Goal: Transaction & Acquisition: Download file/media

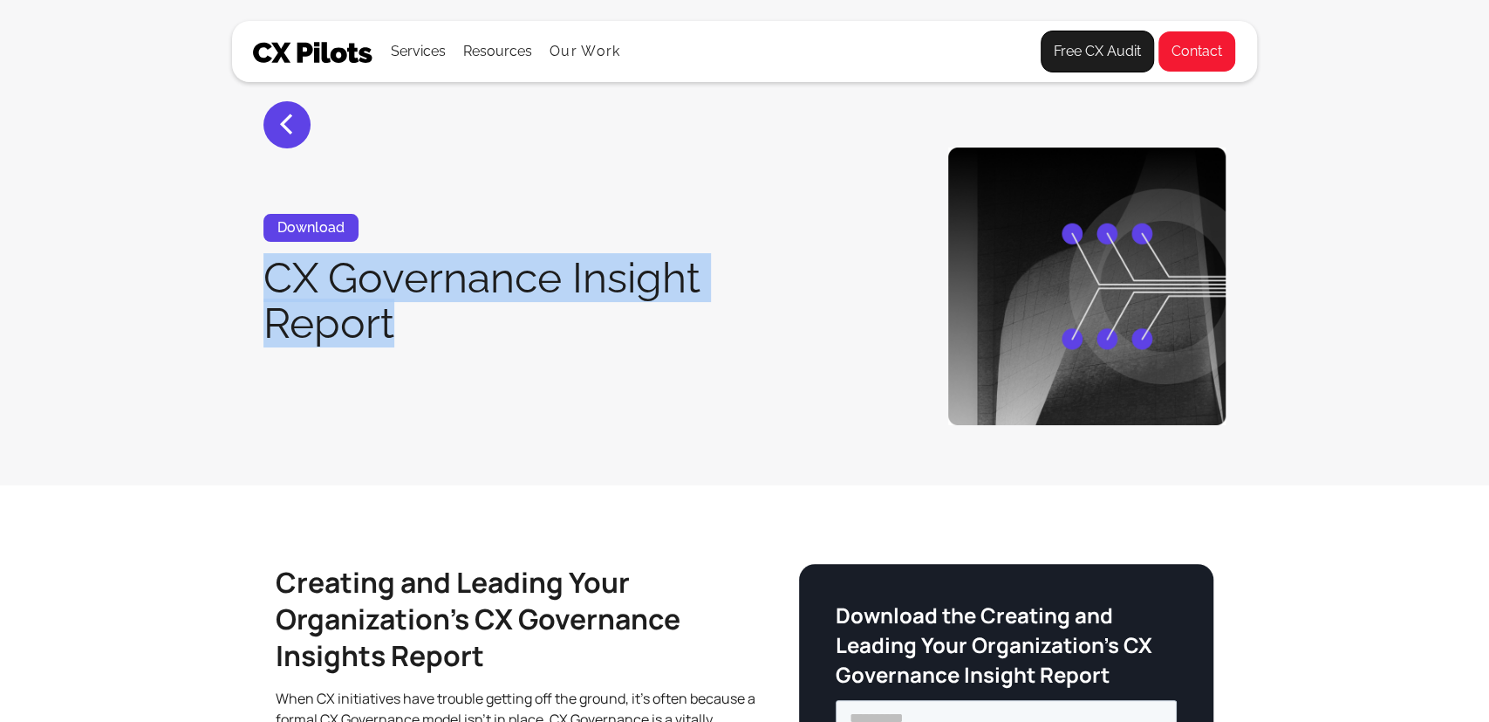
drag, startPoint x: 264, startPoint y: 276, endPoint x: 410, endPoint y: 325, distance: 153.7
click at [410, 325] on h1 "CX Governance Insight Report" at bounding box center [535, 300] width 545 height 91
copy h1 "CX Governance Insight Report"
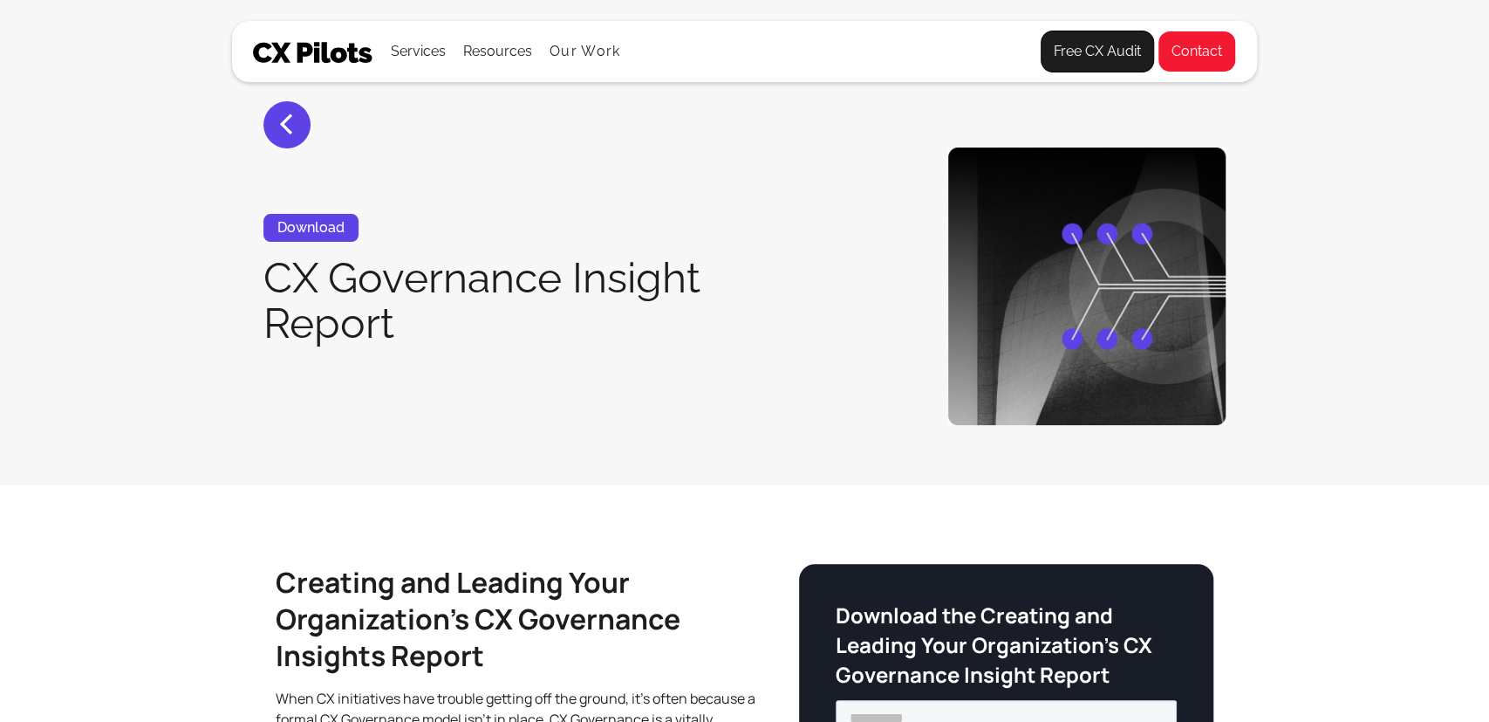
click at [610, 420] on div "< Download CX Governance Insight Report" at bounding box center [744, 285] width 1025 height 277
click at [325, 236] on div "Download" at bounding box center [310, 228] width 95 height 28
click at [362, 286] on h1 "CX Governance Insight Report" at bounding box center [535, 300] width 545 height 91
click at [338, 238] on div "Download" at bounding box center [310, 228] width 95 height 28
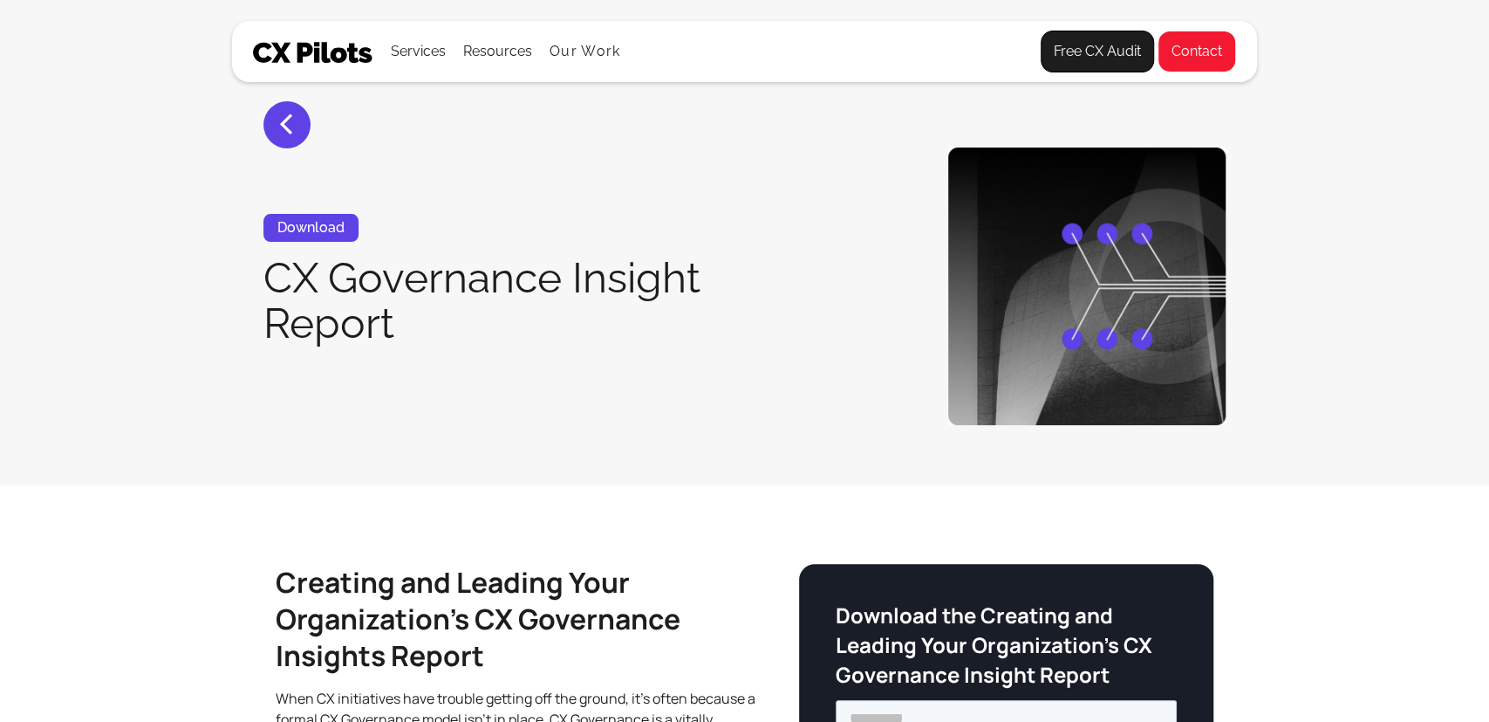
click at [338, 238] on div "Download" at bounding box center [310, 228] width 95 height 28
